Goal: Find specific page/section: Find specific page/section

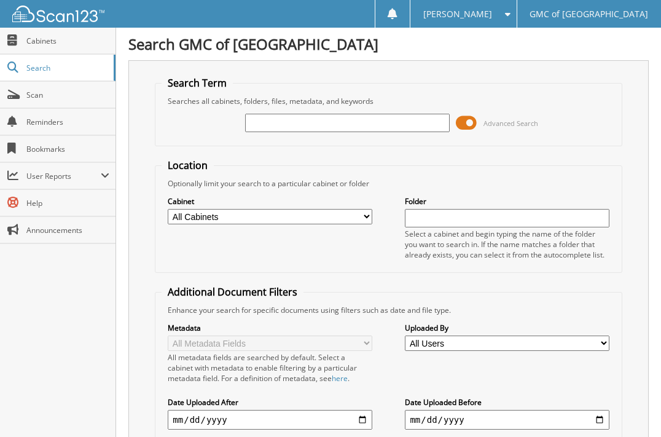
click at [368, 115] on input "text" at bounding box center [347, 123] width 204 height 18
type input "611805"
click at [658, 82] on div "Search GMC of [GEOGRAPHIC_DATA] Search Term Searches all cabinets, folders, fil…" at bounding box center [388, 310] width 545 height 621
drag, startPoint x: 319, startPoint y: 127, endPoint x: -144, endPoint y: 176, distance: 465.5
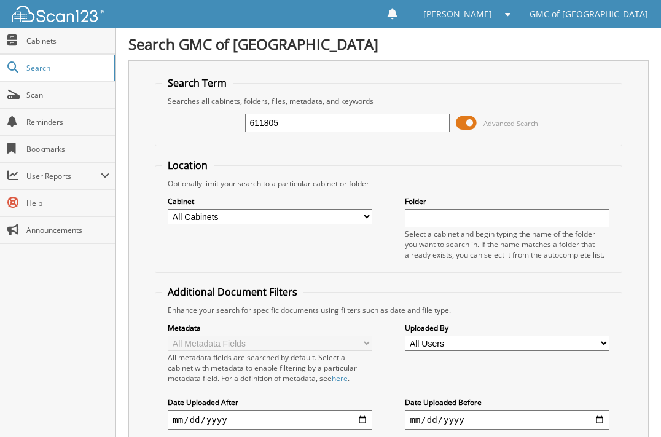
click at [0, 176] on html "[PERSON_NAME] Settings Logout GMC of [GEOGRAPHIC_DATA] Close Cabinets Search Sc…" at bounding box center [330, 310] width 661 height 621
type input "612097"
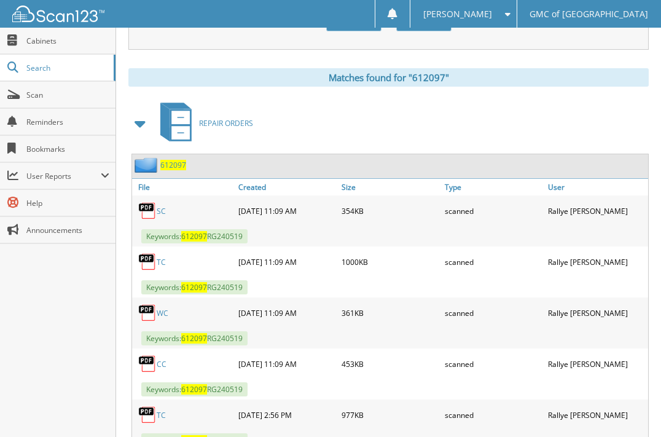
scroll to position [614, 0]
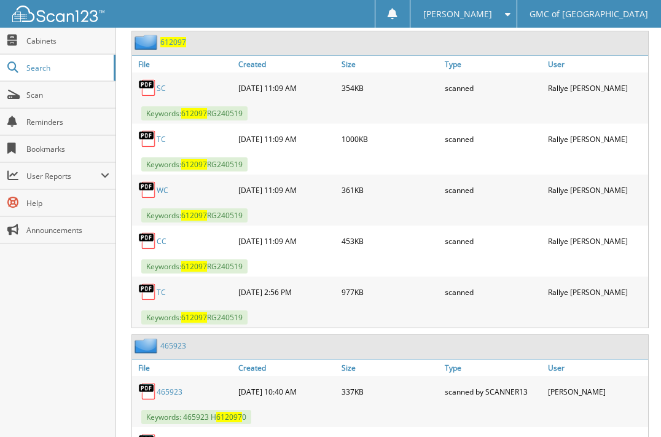
click at [163, 287] on link "TC" at bounding box center [161, 292] width 9 height 10
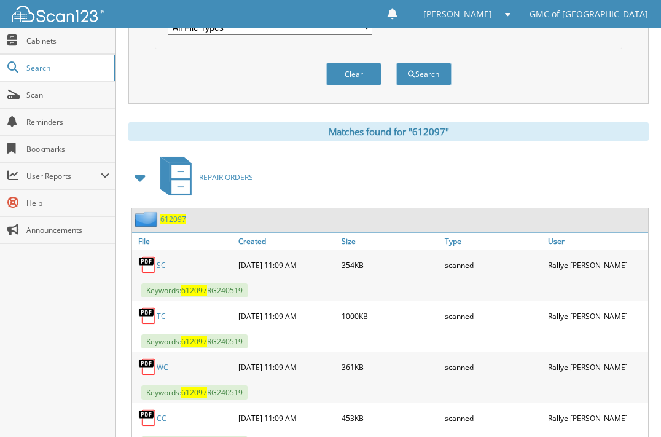
scroll to position [430, 0]
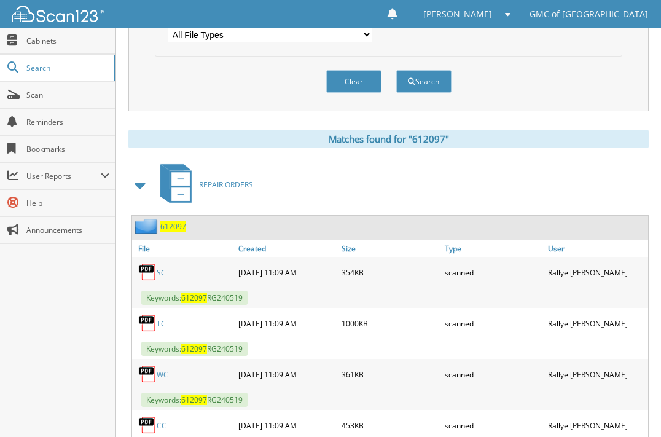
click at [98, 433] on div "Close Cabinets Search Scan Reminders Bookmarks User Reports" at bounding box center [58, 232] width 116 height 409
